Goal: Transaction & Acquisition: Purchase product/service

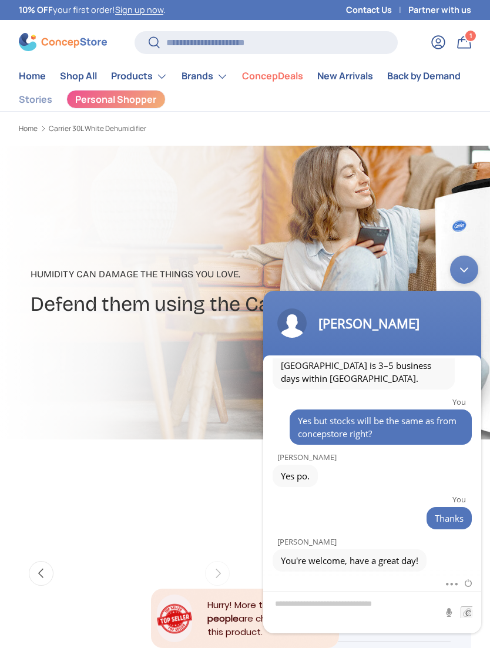
click at [438, 77] on link "Back by Demand" at bounding box center [423, 76] width 73 height 23
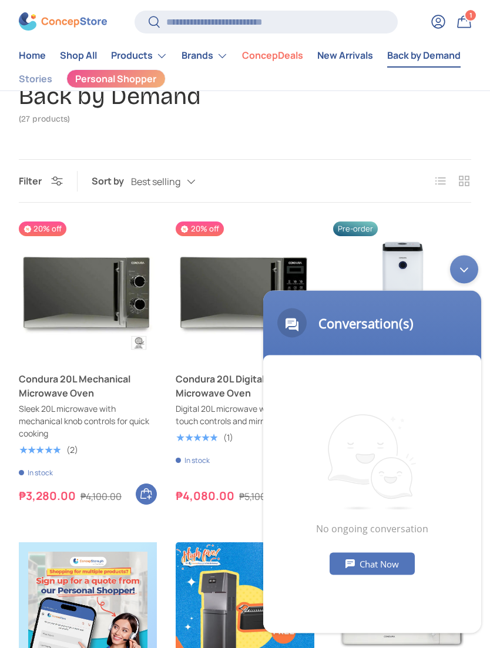
scroll to position [86, 0]
click at [468, 278] on div "Minimize live chat window" at bounding box center [464, 269] width 28 height 28
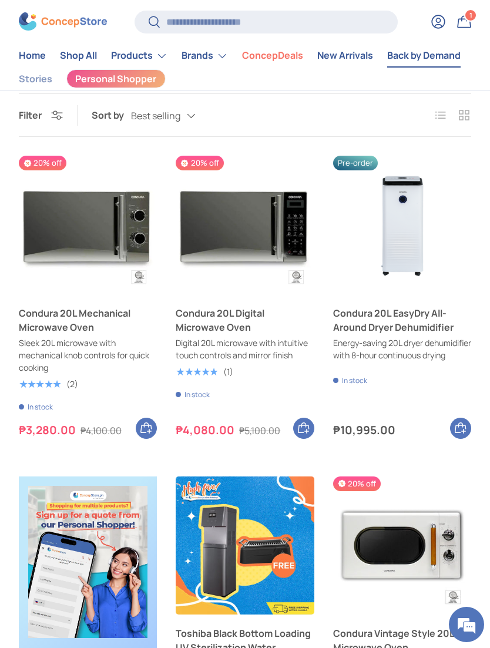
scroll to position [153, 0]
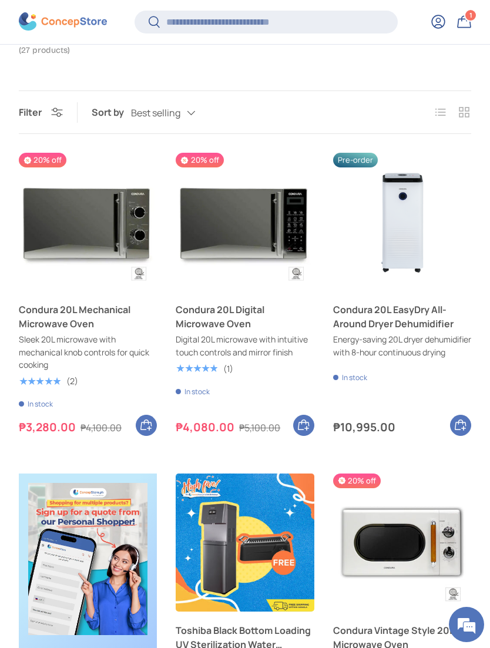
click at [418, 217] on img "Condura 20L EasyDry All-Around Dryer Dehumidifier" at bounding box center [402, 222] width 138 height 138
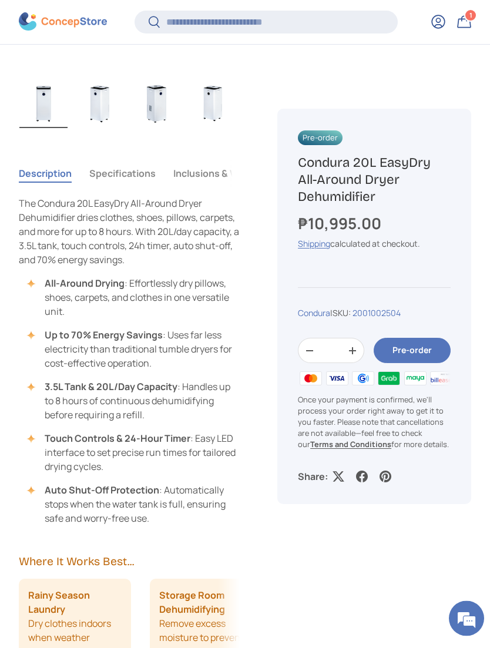
scroll to position [610, 0]
click at [116, 176] on button "Specifications" at bounding box center [122, 173] width 66 height 27
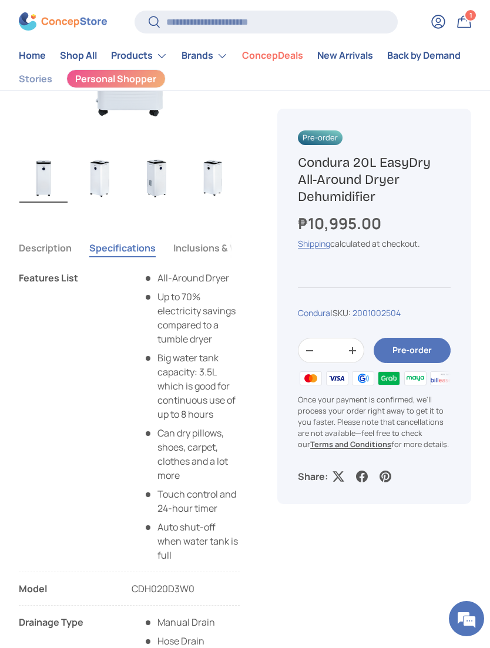
scroll to position [537, 0]
click at [48, 251] on button "Description" at bounding box center [45, 248] width 53 height 27
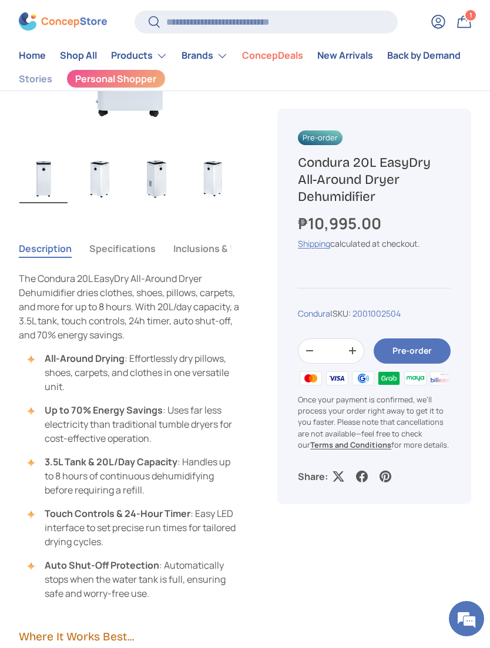
click at [96, 172] on img "Gallery Viewer" at bounding box center [100, 178] width 48 height 49
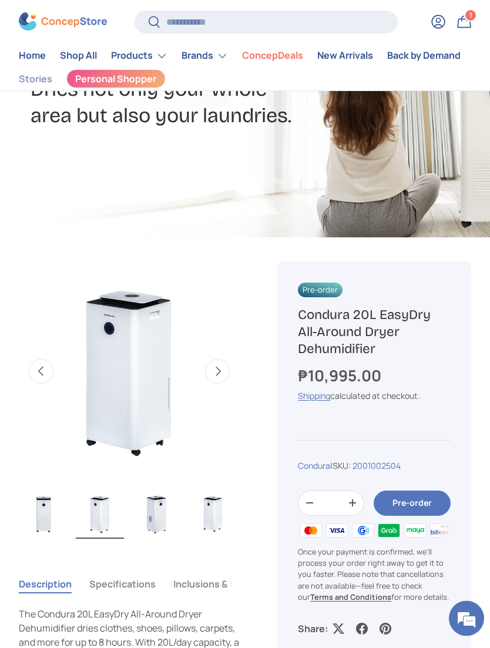
scroll to position [203, 0]
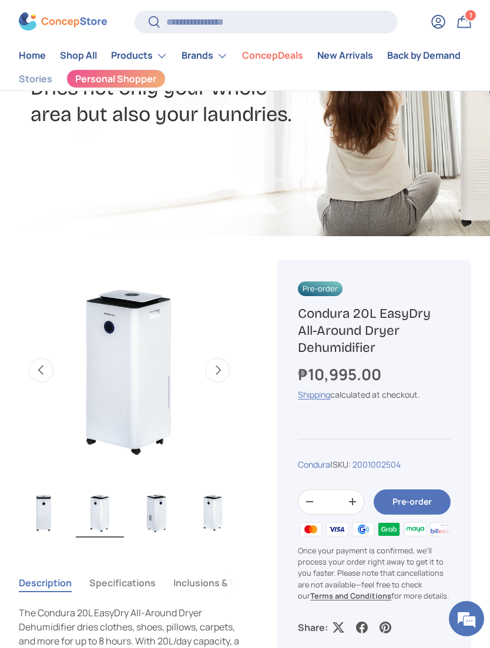
click at [220, 369] on button "Next" at bounding box center [217, 370] width 25 height 25
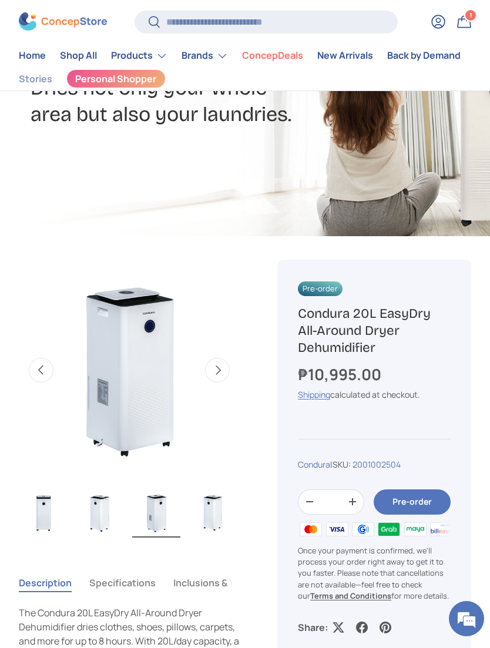
click at [219, 376] on button "Next" at bounding box center [217, 370] width 25 height 25
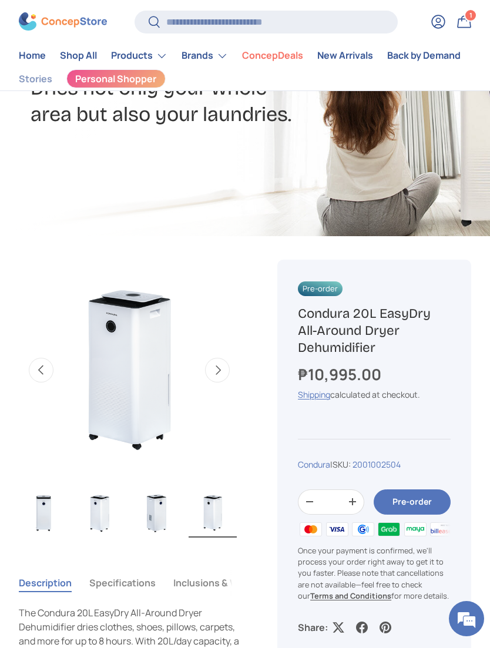
click at [210, 365] on button "Next" at bounding box center [217, 370] width 25 height 25
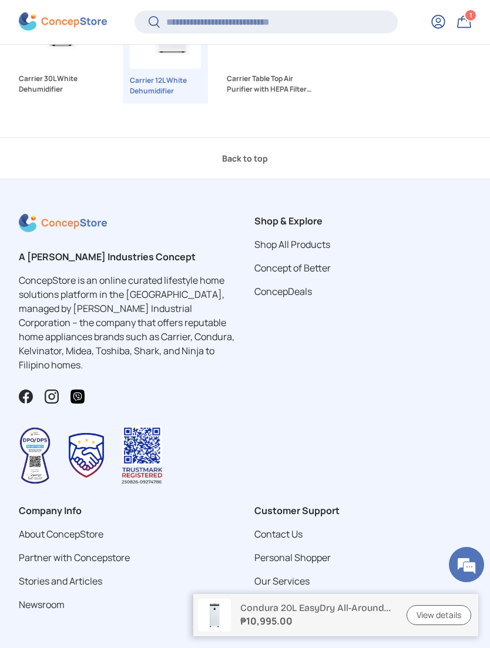
scroll to position [3212, 0]
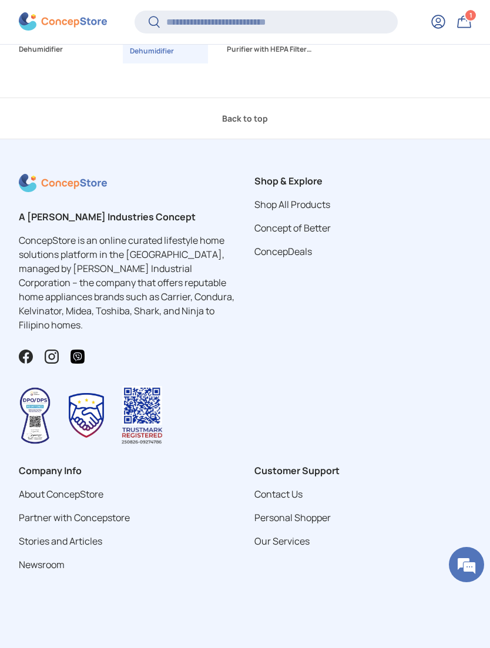
click at [57, 174] on img at bounding box center [63, 183] width 88 height 18
click at [58, 174] on img at bounding box center [63, 183] width 88 height 18
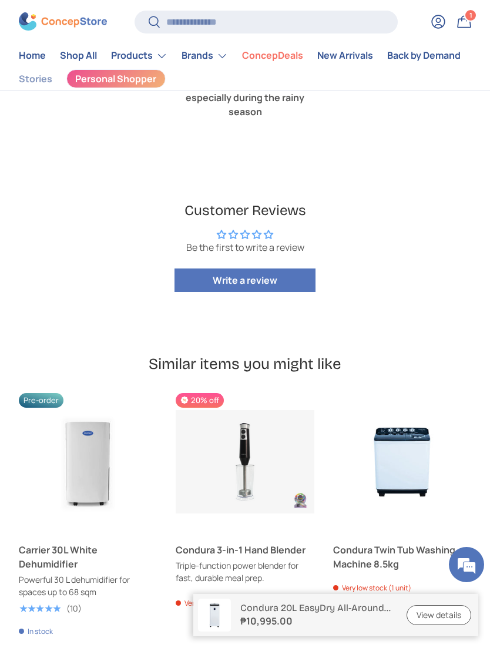
scroll to position [2340, 0]
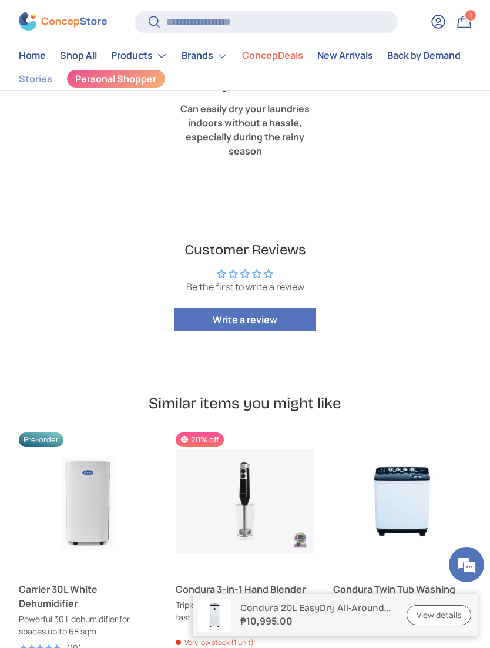
click at [468, 18] on div "1 1 item" at bounding box center [470, 15] width 11 height 11
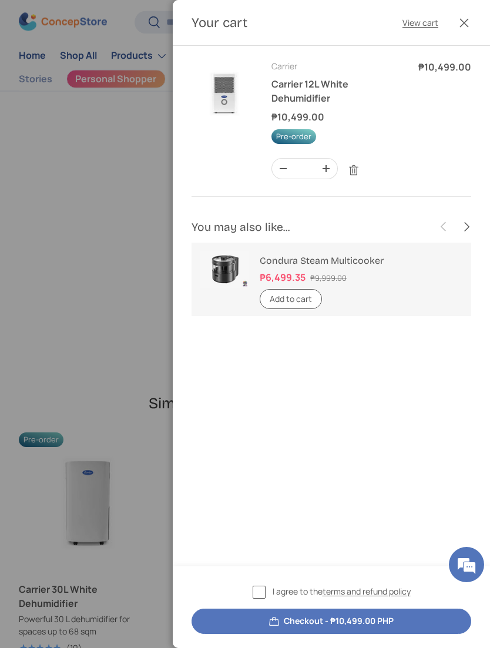
click at [425, 23] on link "View cart" at bounding box center [420, 22] width 36 height 12
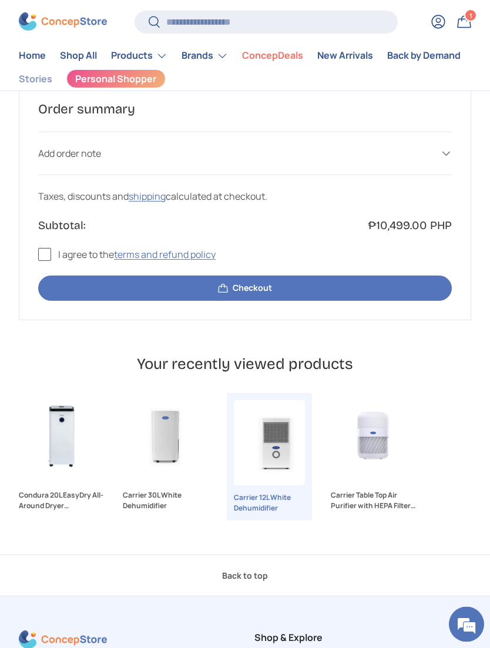
scroll to position [365, 0]
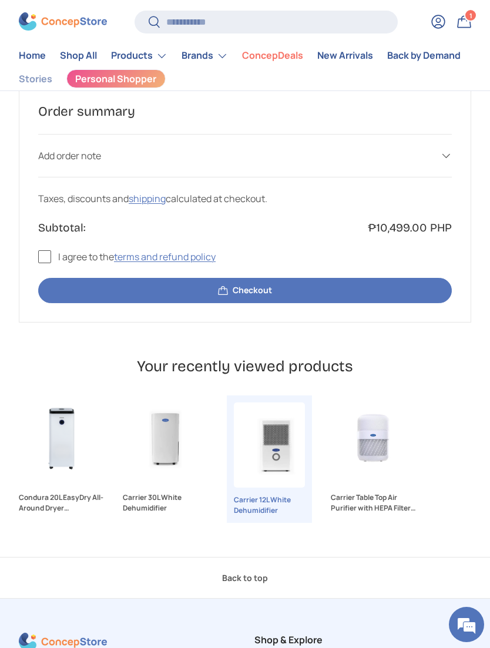
click at [48, 259] on label "I agree to the terms and refund policy" at bounding box center [126, 257] width 177 height 14
click at [98, 291] on button "Checkout" at bounding box center [244, 290] width 413 height 25
